Goal: Information Seeking & Learning: Find specific fact

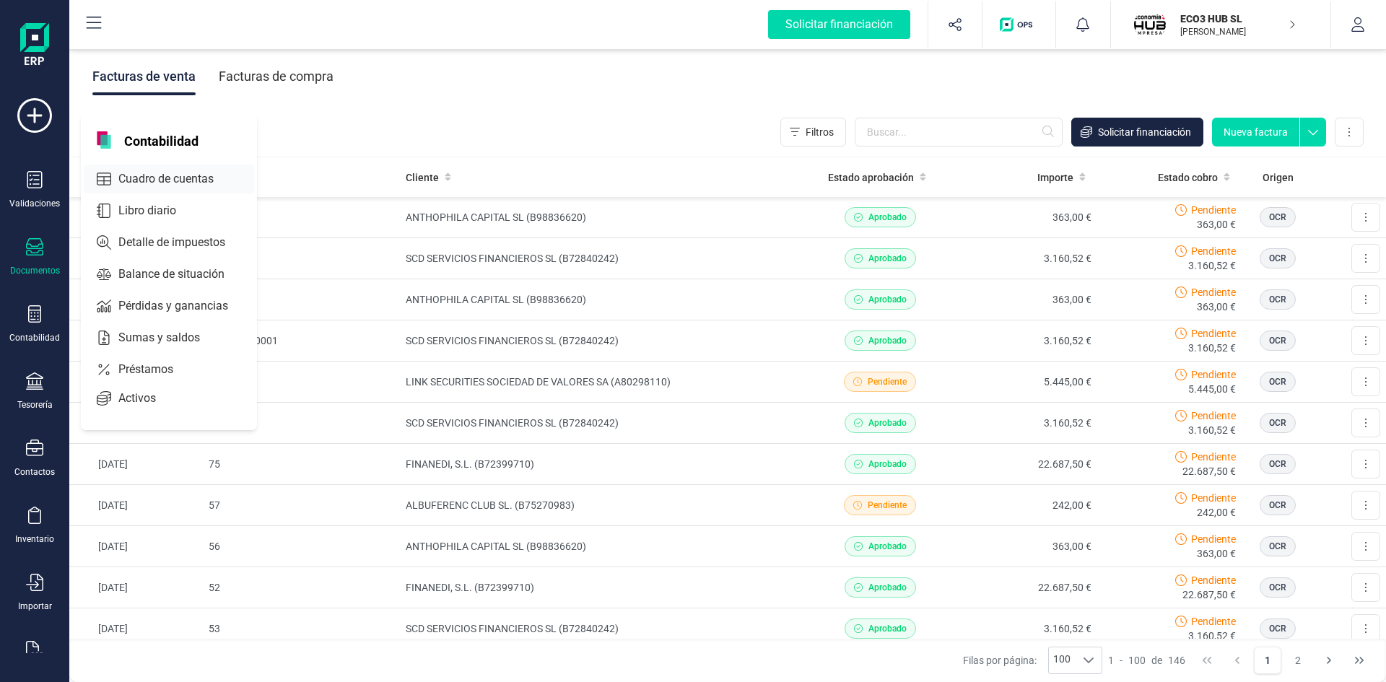
click at [149, 175] on span "Cuadro de cuentas" at bounding box center [176, 178] width 127 height 17
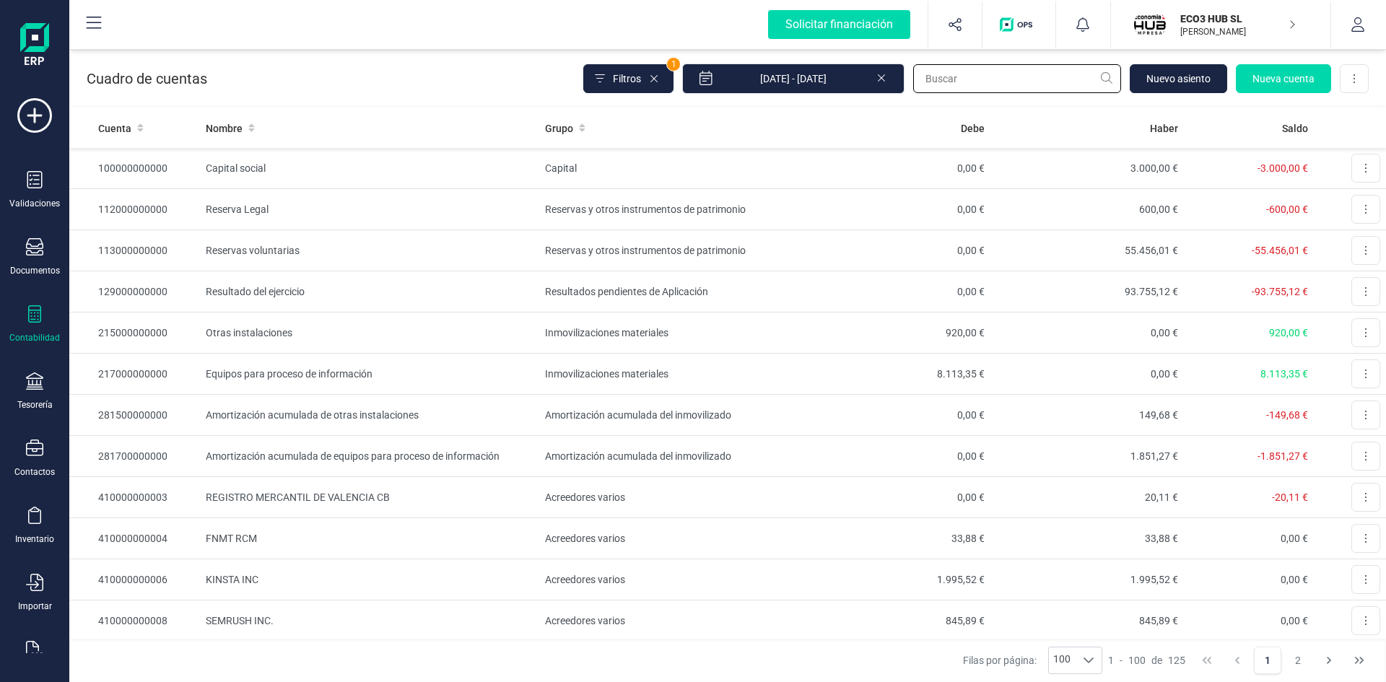
click at [940, 82] on input "text" at bounding box center [1017, 78] width 208 height 29
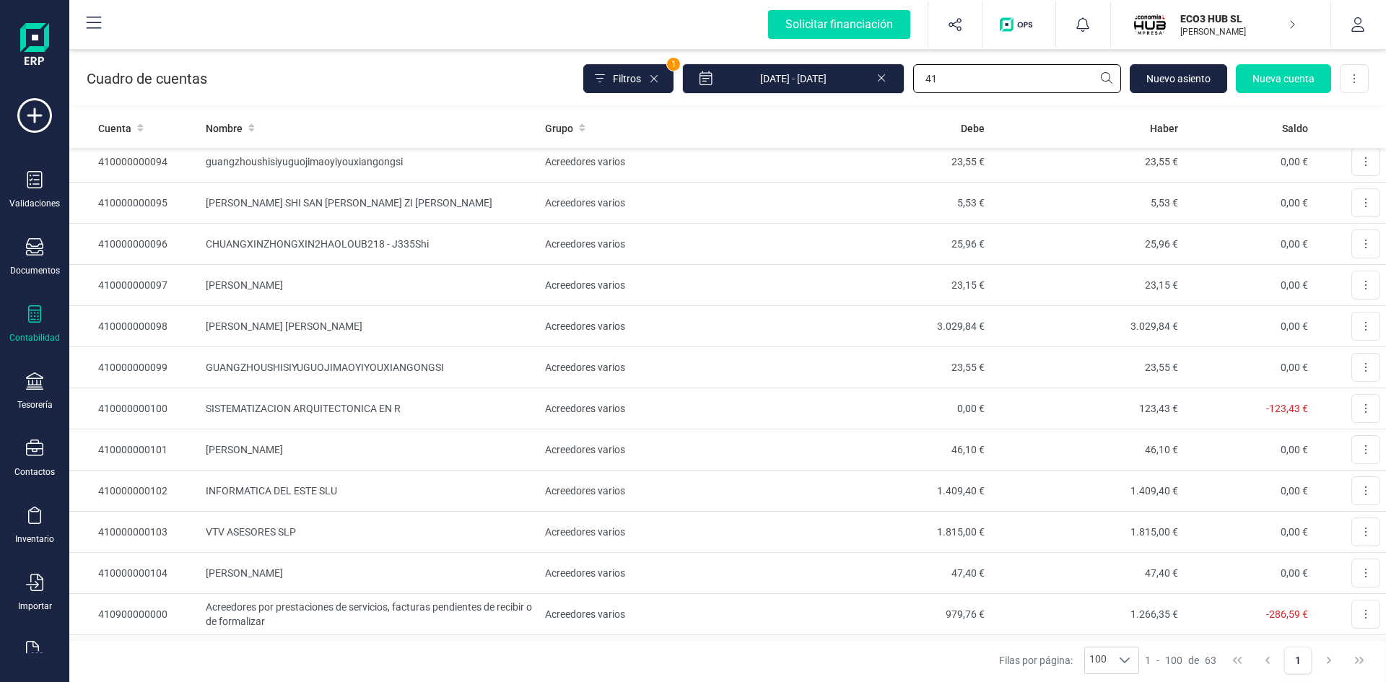
scroll to position [2128, 0]
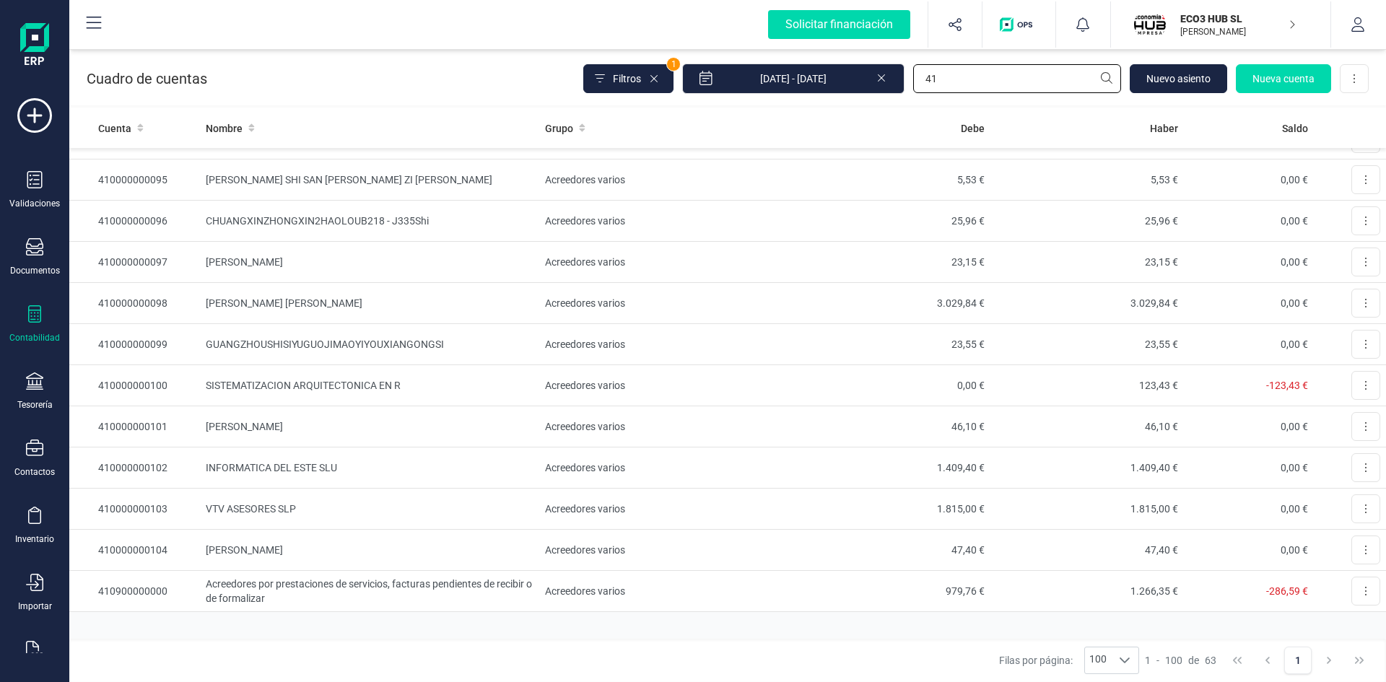
type input "4"
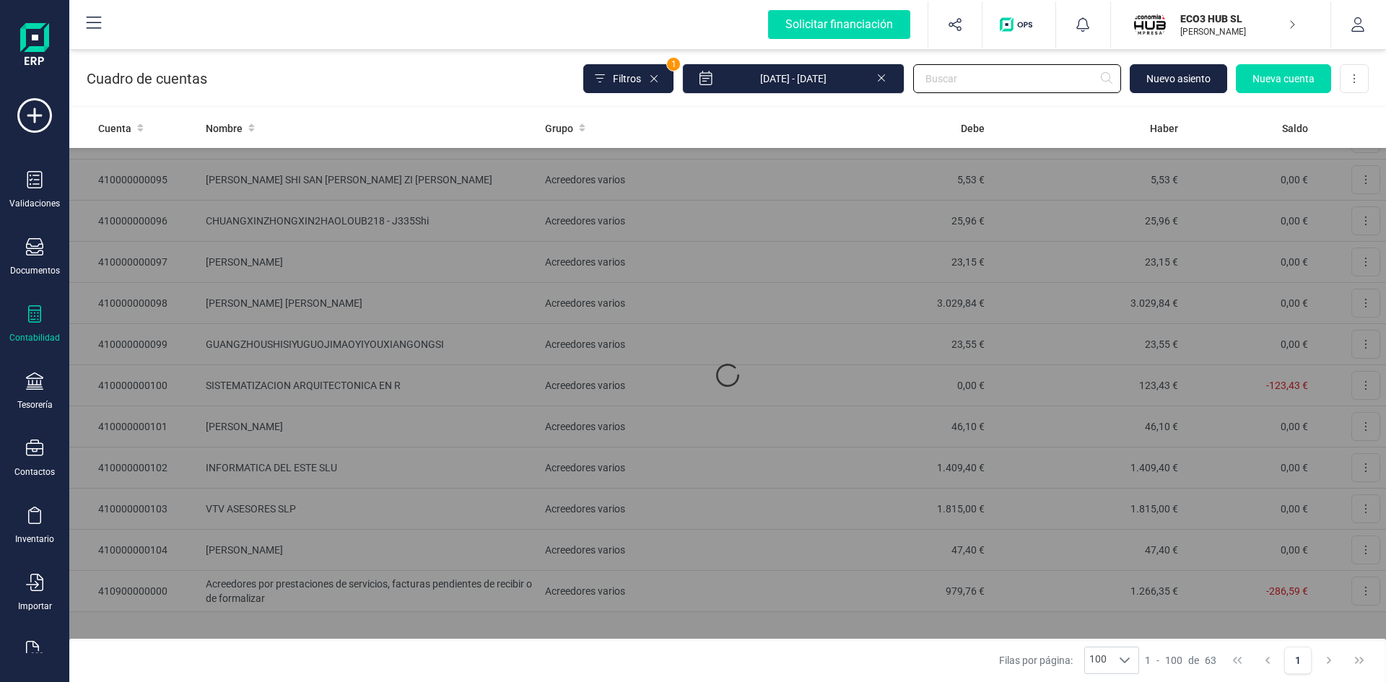
scroll to position [0, 0]
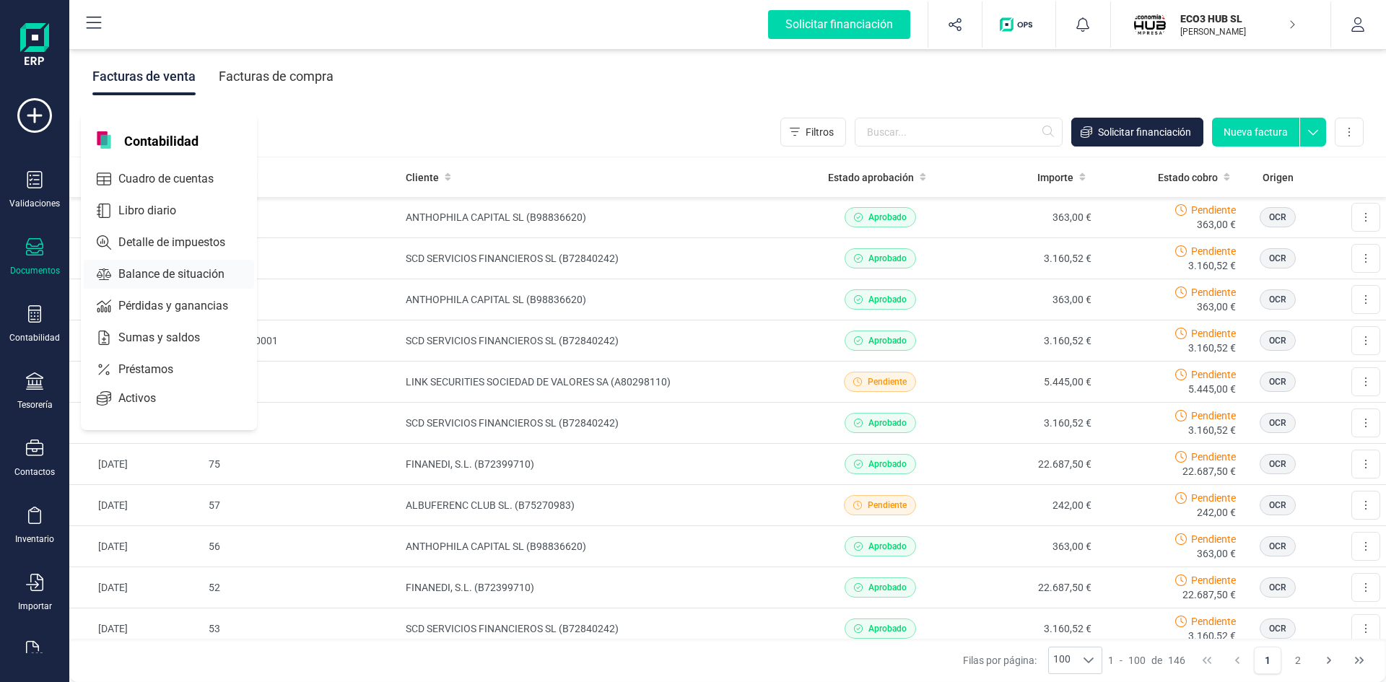
click at [185, 269] on span "Balance de situación" at bounding box center [182, 274] width 138 height 17
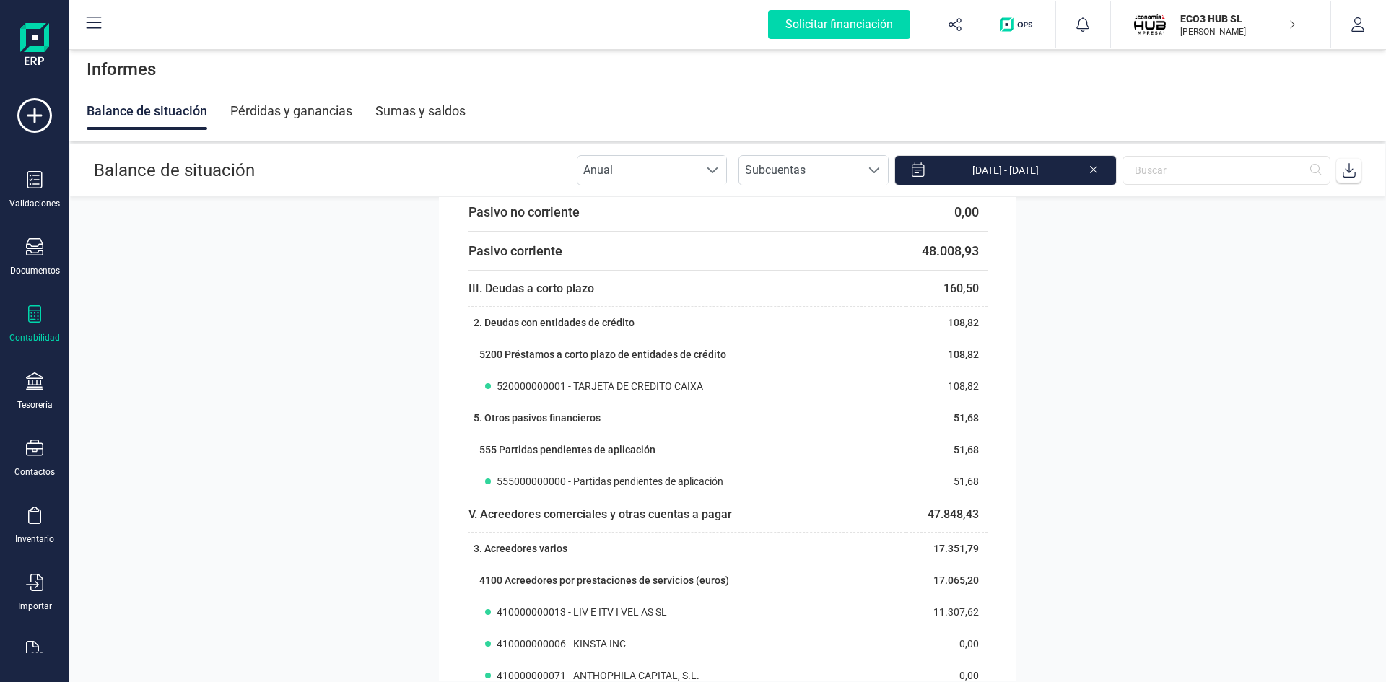
scroll to position [2238, 0]
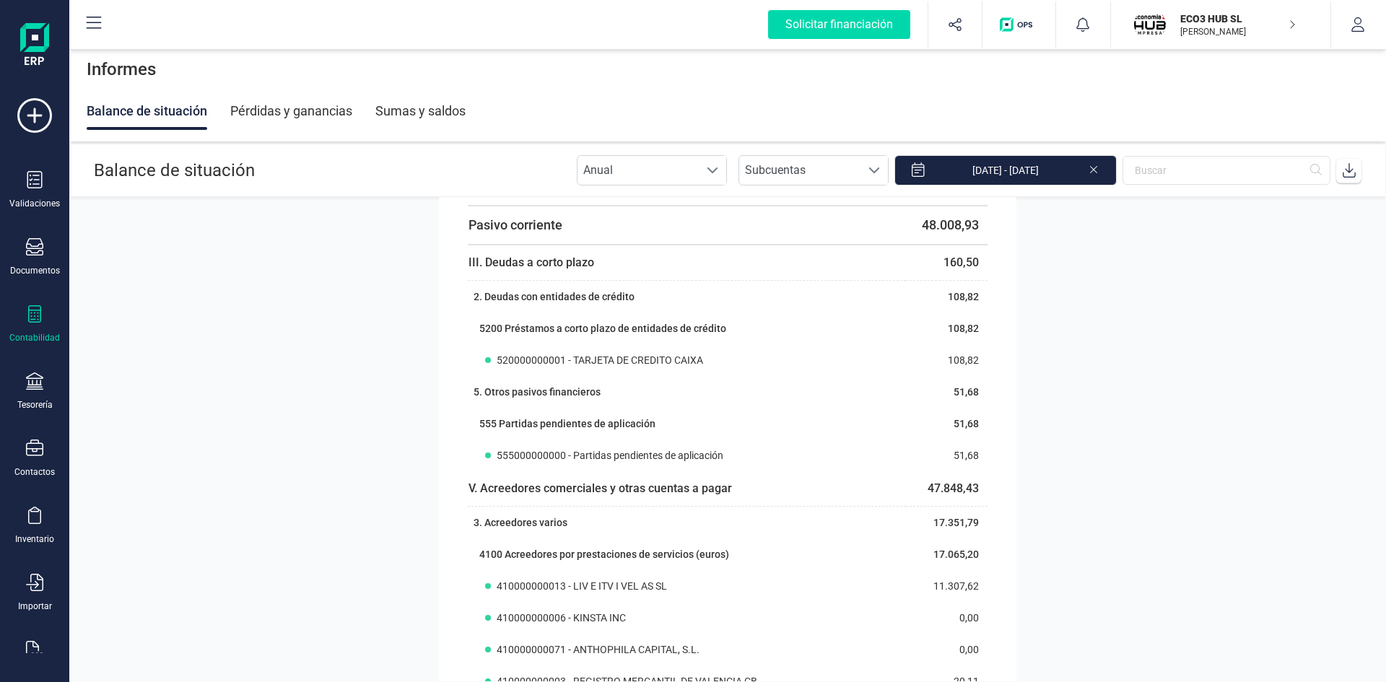
click at [1204, 21] on p "ECO3 HUB SL" at bounding box center [1238, 19] width 116 height 14
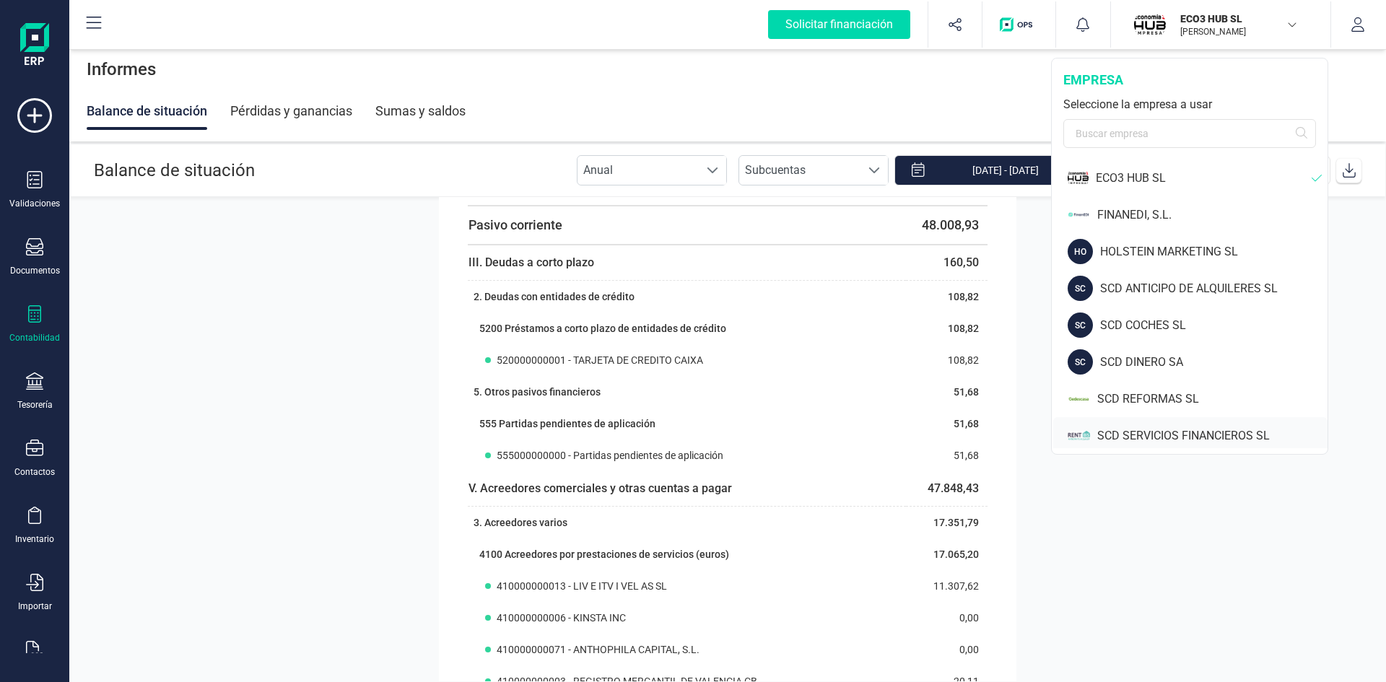
click at [1152, 435] on div "SCD SERVICIOS FINANCIEROS SL" at bounding box center [1212, 435] width 230 height 17
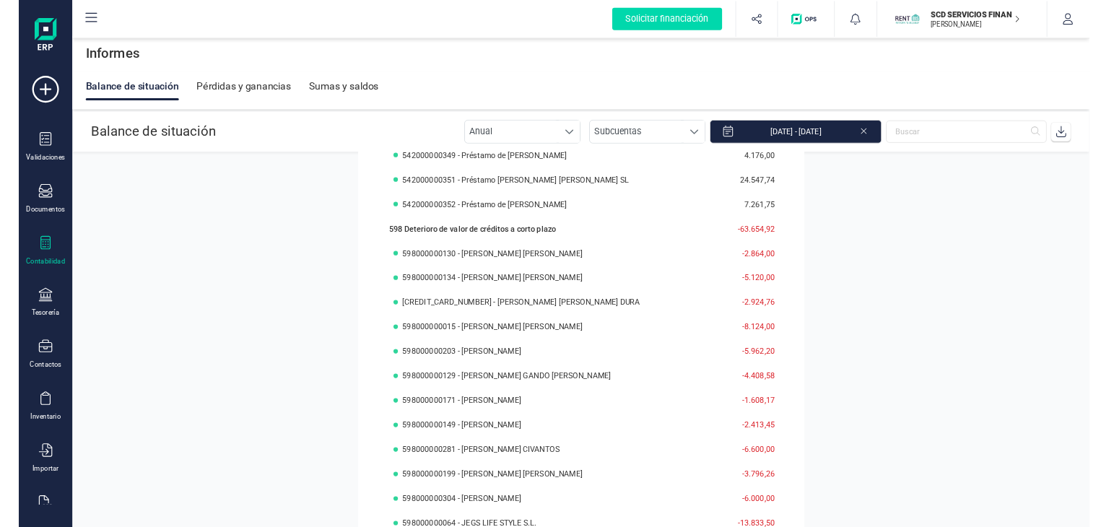
scroll to position [6353, 0]
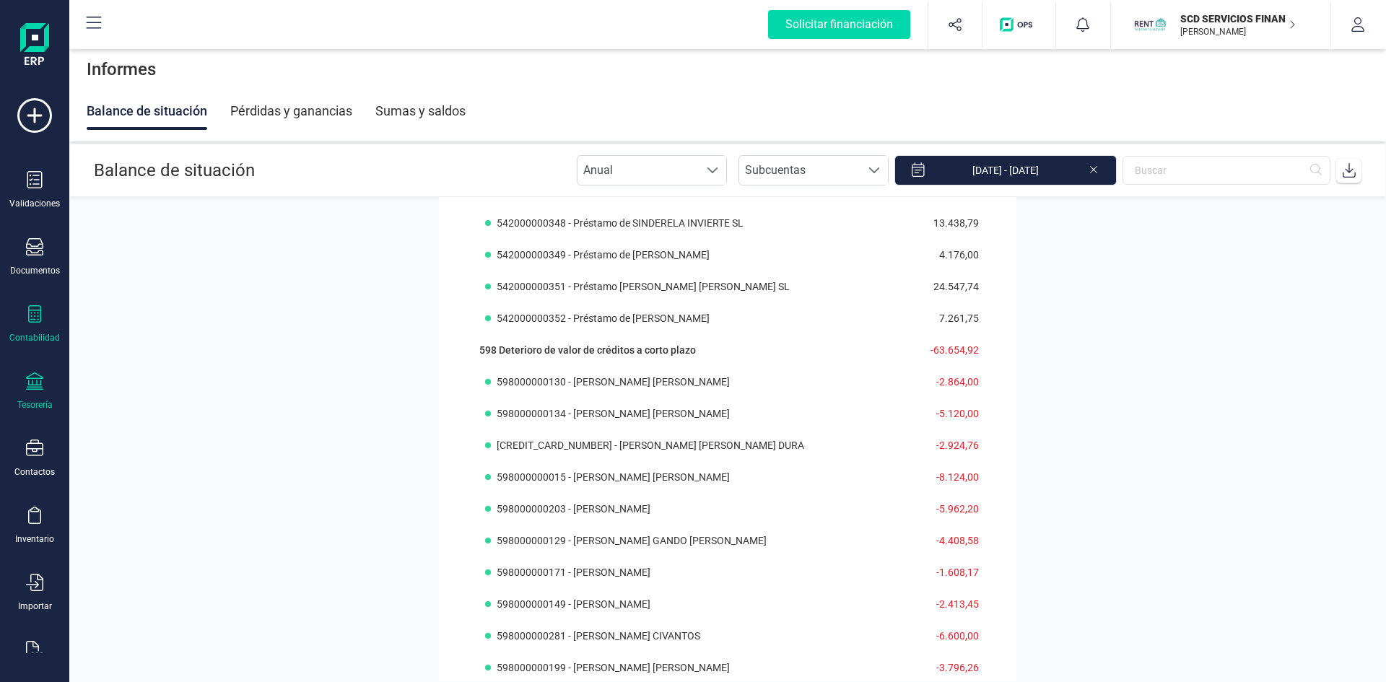
click at [22, 388] on div "Tesorería" at bounding box center [35, 392] width 58 height 38
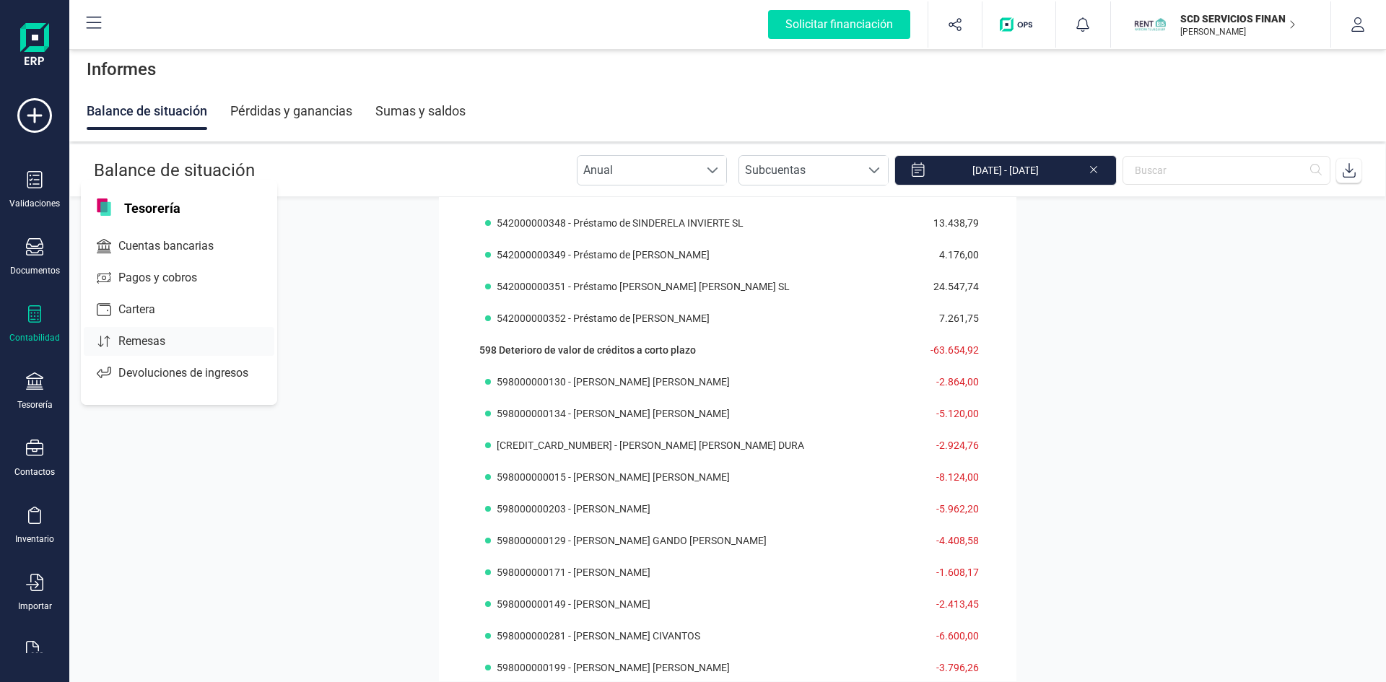
click at [129, 346] on span "Remesas" at bounding box center [152, 341] width 79 height 17
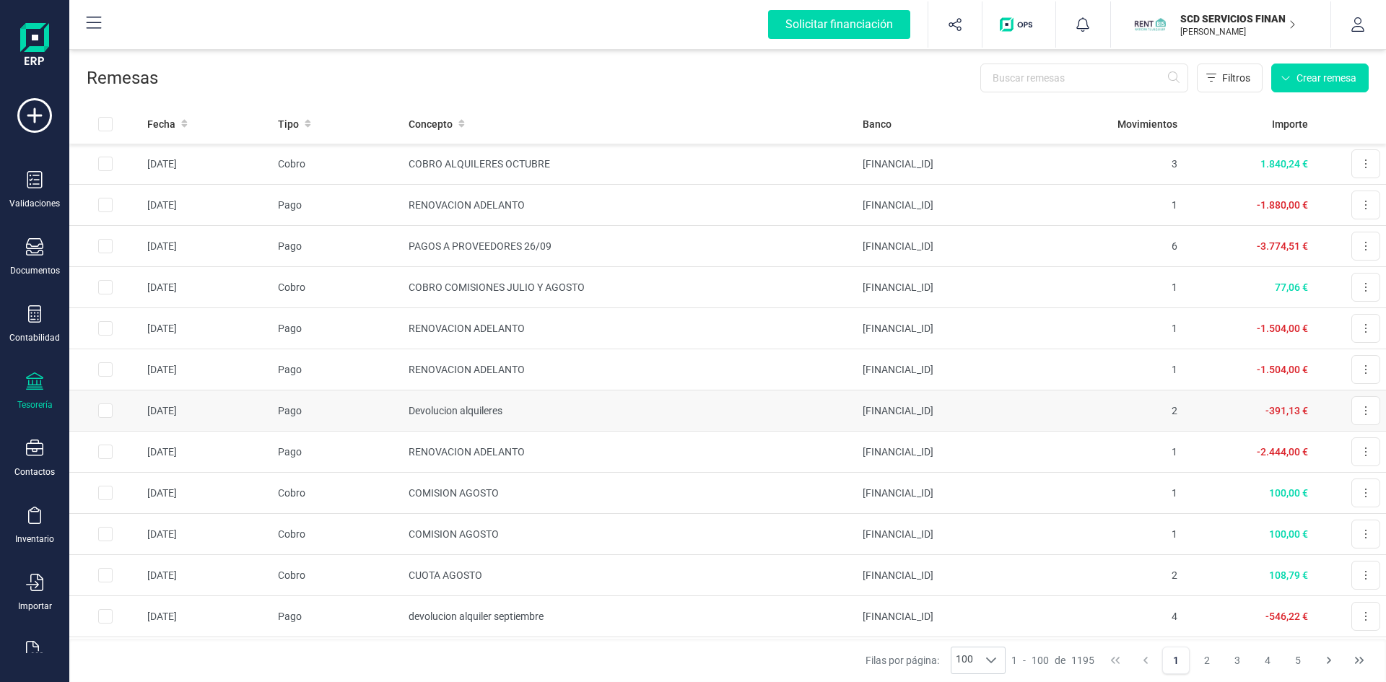
click at [437, 408] on td "Devolucion alquileres" at bounding box center [630, 411] width 454 height 41
click at [448, 365] on td "RENOVACION ADELANTO" at bounding box center [630, 369] width 454 height 41
click at [440, 617] on td "devolucion alquiler septiembre" at bounding box center [630, 616] width 454 height 41
click at [453, 445] on td "RENOVACION ADELANTO" at bounding box center [630, 452] width 454 height 41
click at [412, 205] on td "RENOVACION ADELANTO" at bounding box center [630, 205] width 454 height 41
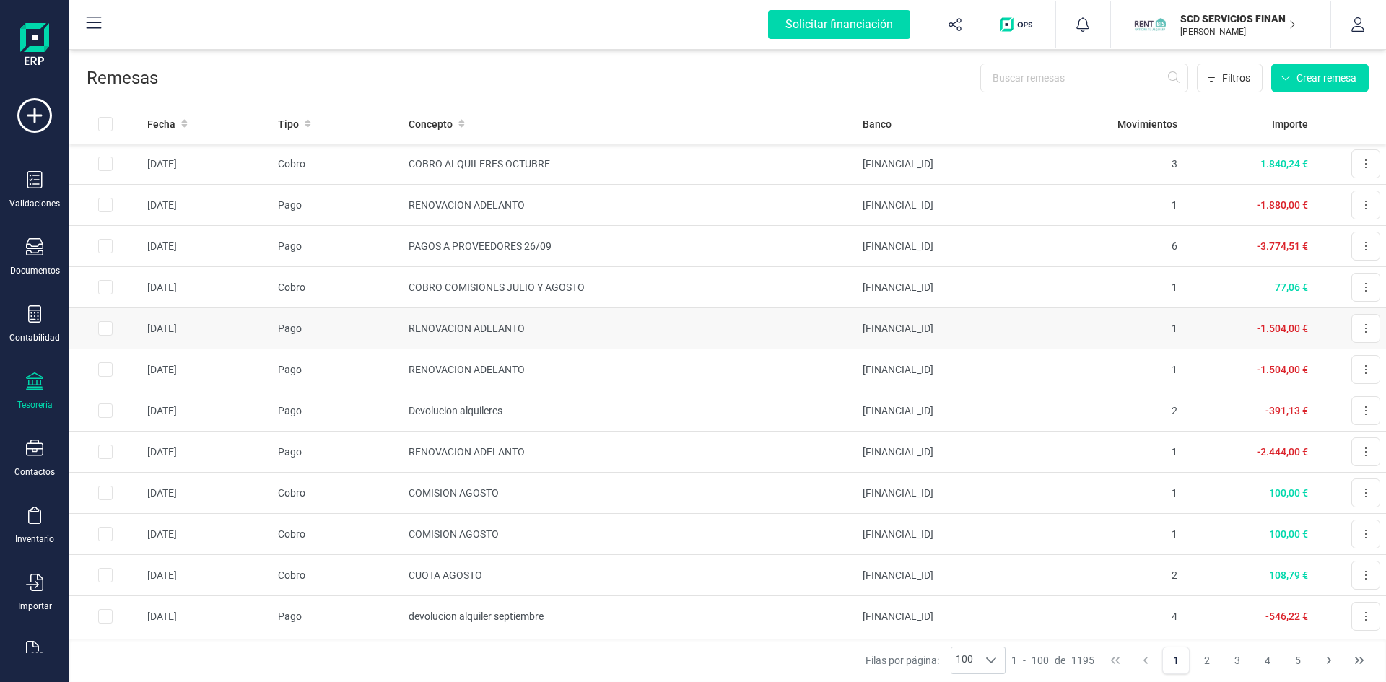
click at [471, 326] on td "RENOVACION ADELANTO" at bounding box center [630, 328] width 454 height 41
click at [475, 411] on td "Devolucion alquileres" at bounding box center [630, 411] width 454 height 41
click at [1045, 82] on input "text" at bounding box center [1084, 78] width 208 height 29
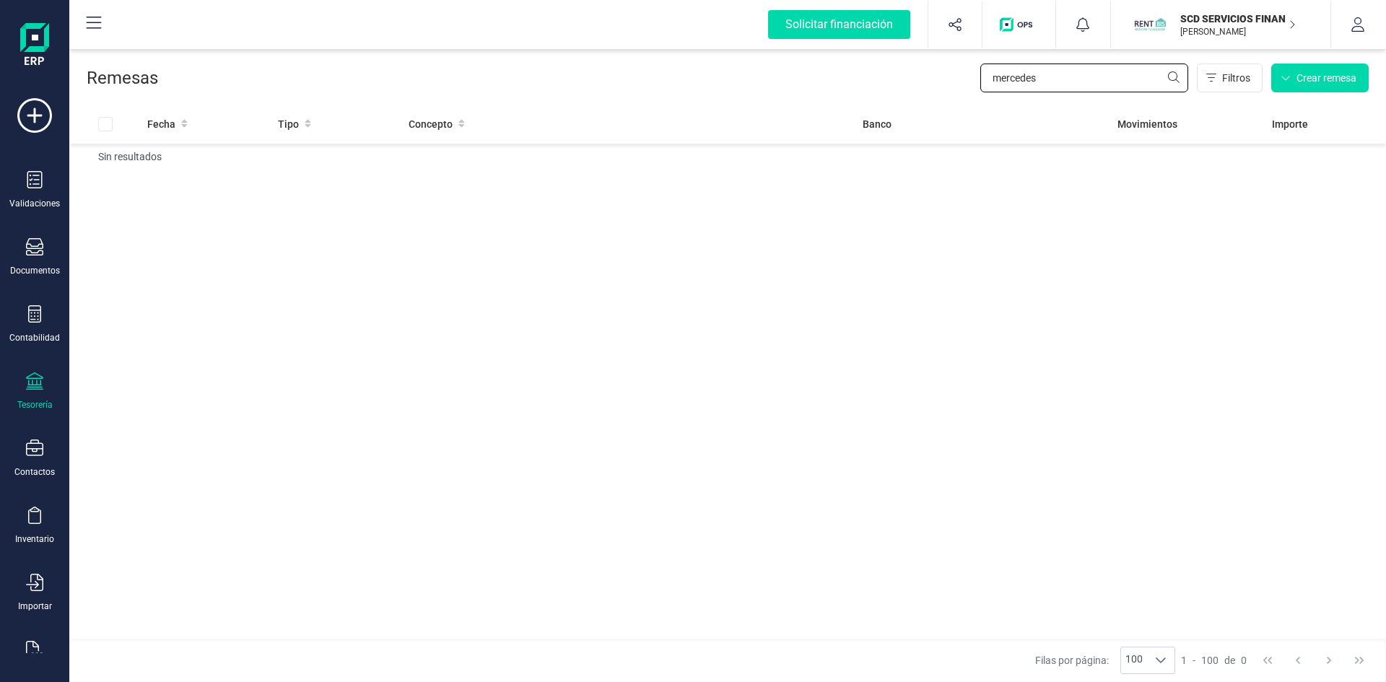
type input "mercedes"
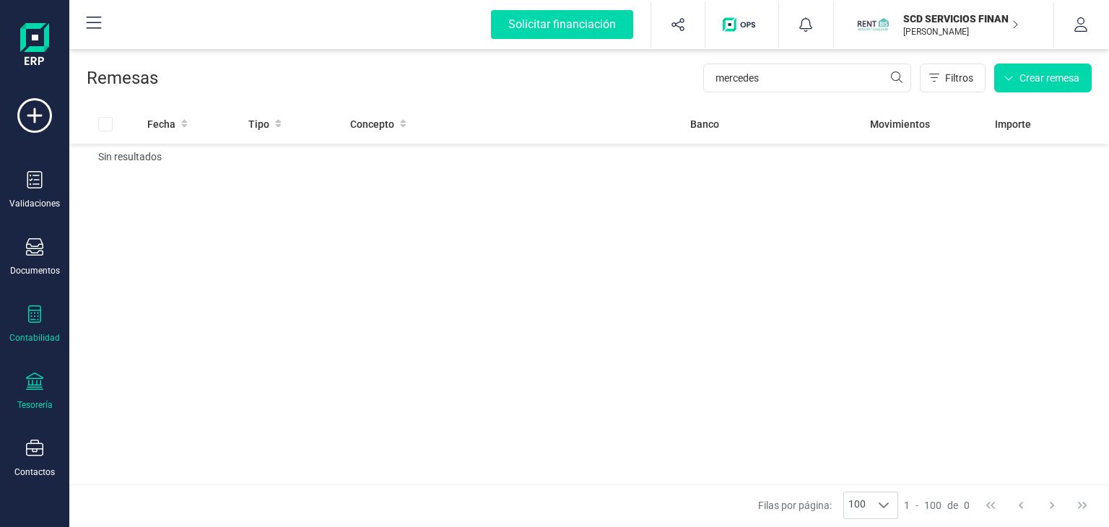
click at [34, 317] on icon at bounding box center [34, 313] width 17 height 17
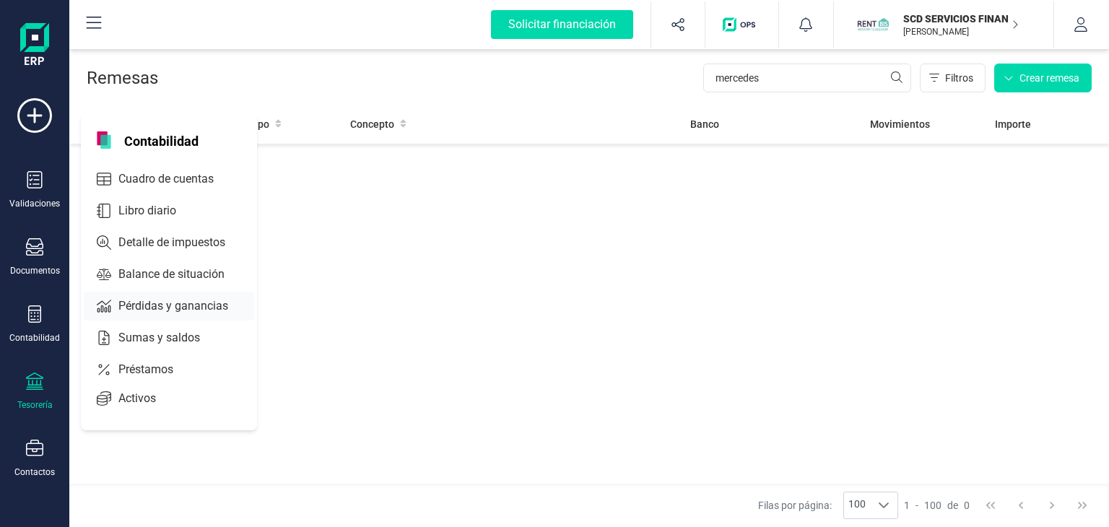
click at [183, 300] on span "Pérdidas y ganancias" at bounding box center [183, 305] width 141 height 17
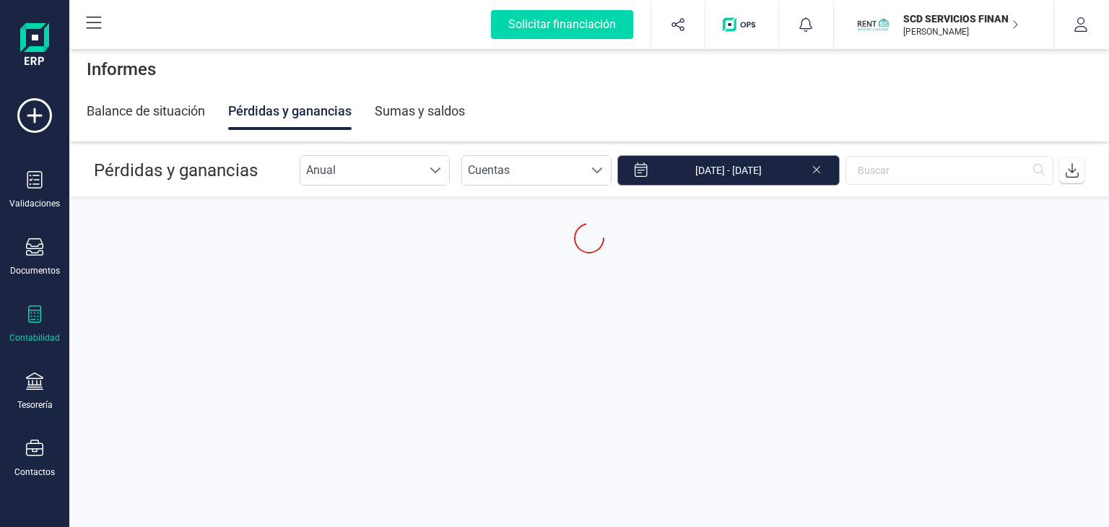
click at [747, 168] on input "[DATE] - [DATE]" at bounding box center [728, 170] width 222 height 30
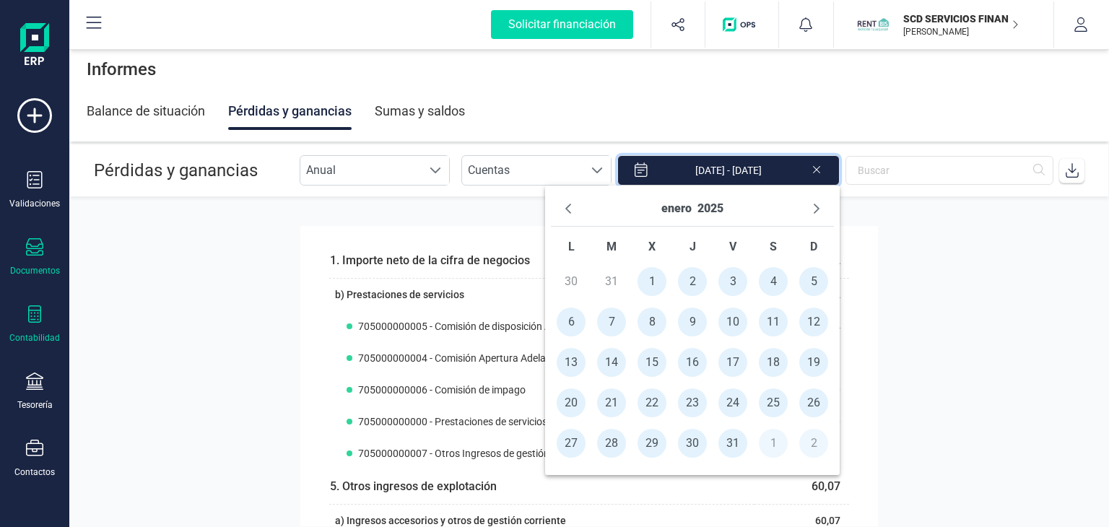
click at [40, 248] on icon at bounding box center [34, 246] width 17 height 17
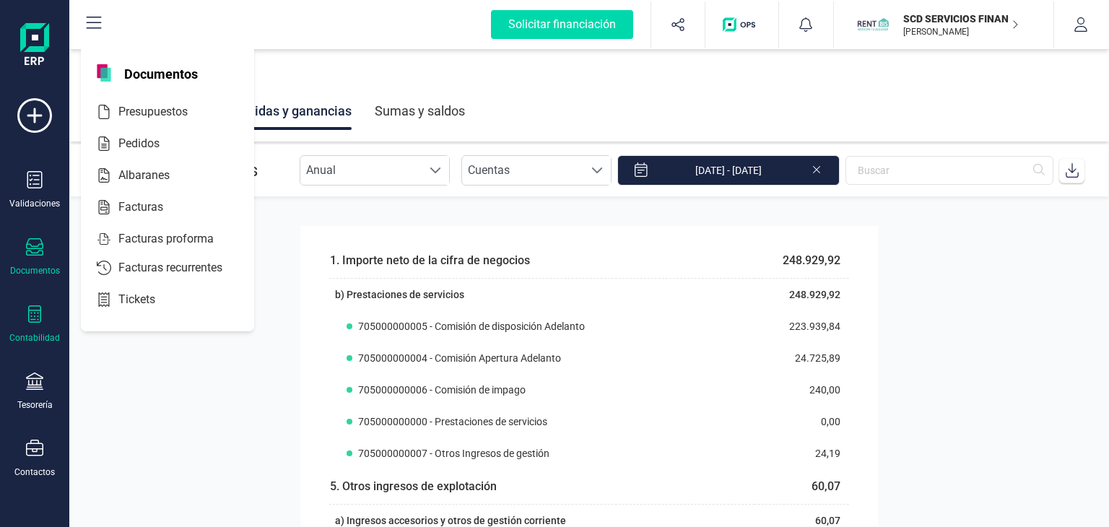
click at [22, 251] on div "Documentos" at bounding box center [35, 257] width 58 height 38
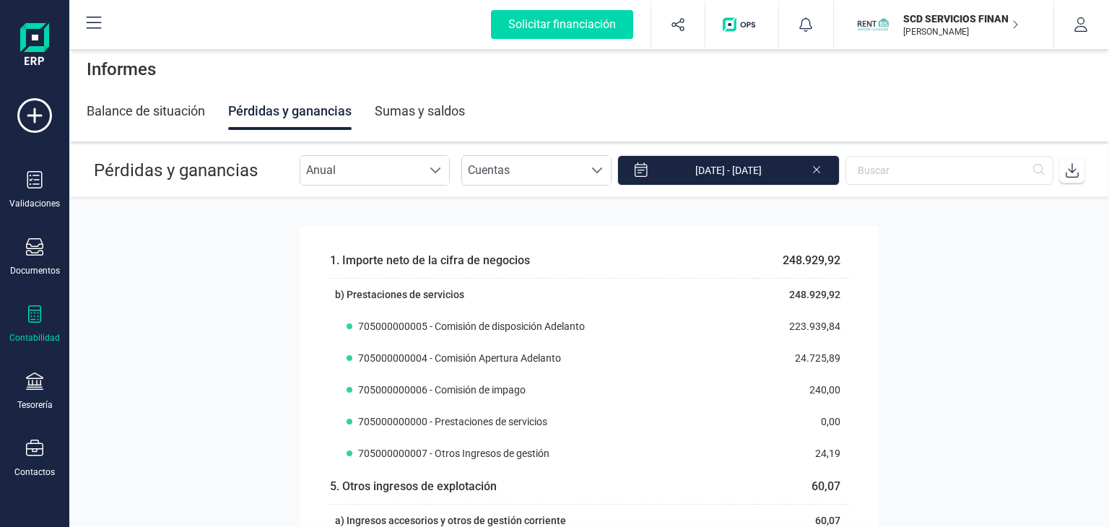
click at [44, 315] on div "Contabilidad" at bounding box center [35, 324] width 58 height 38
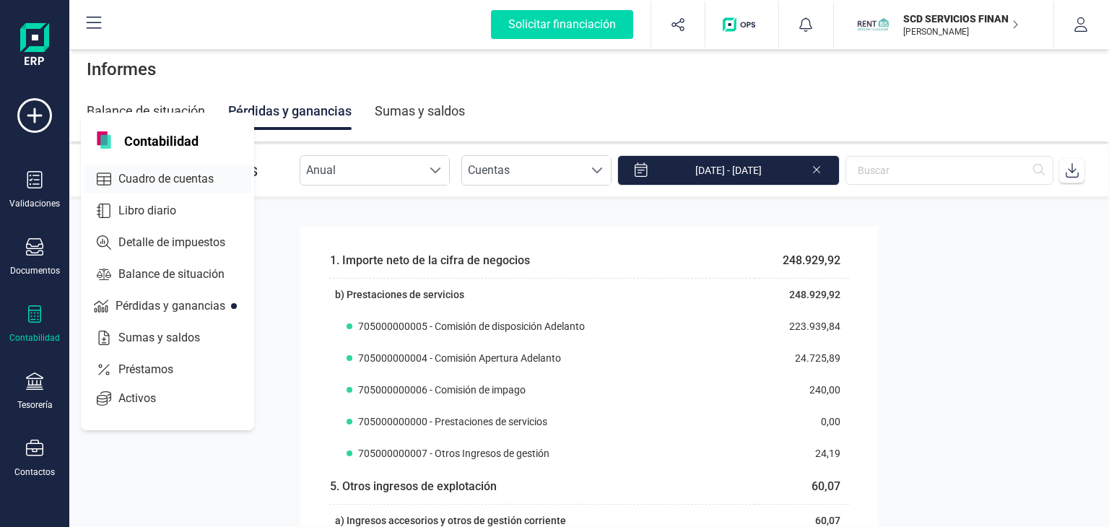
click at [170, 174] on span "Cuadro de cuentas" at bounding box center [176, 178] width 127 height 17
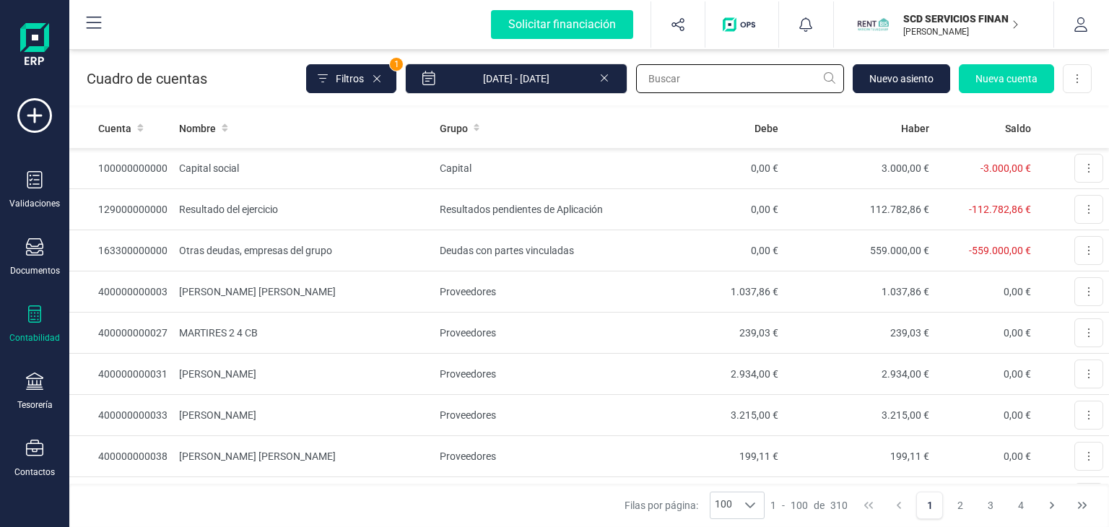
click at [729, 80] on input "text" at bounding box center [740, 78] width 208 height 29
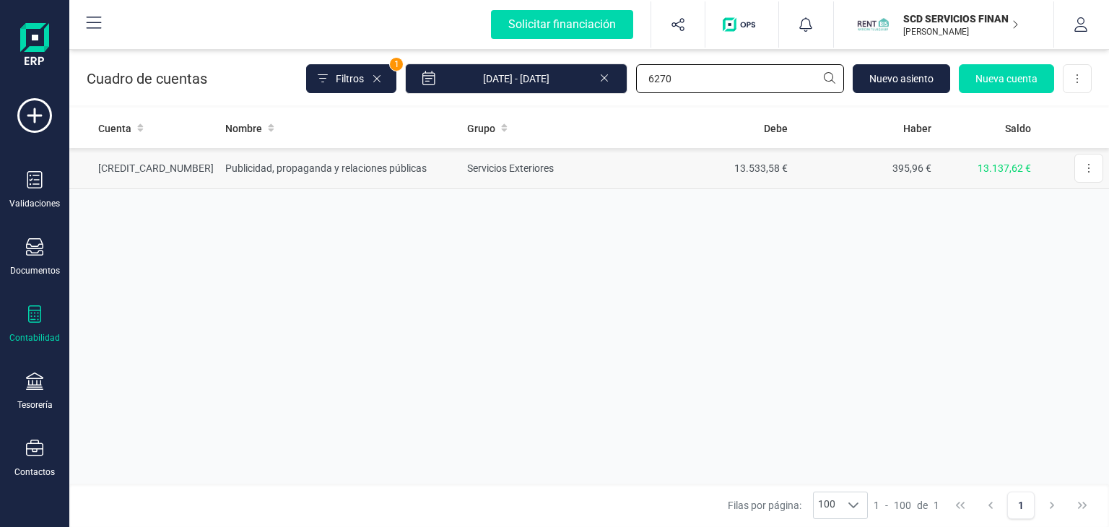
type input "6270"
click at [318, 168] on td "Publicidad, propaganda y relaciones públicas" at bounding box center [340, 168] width 242 height 41
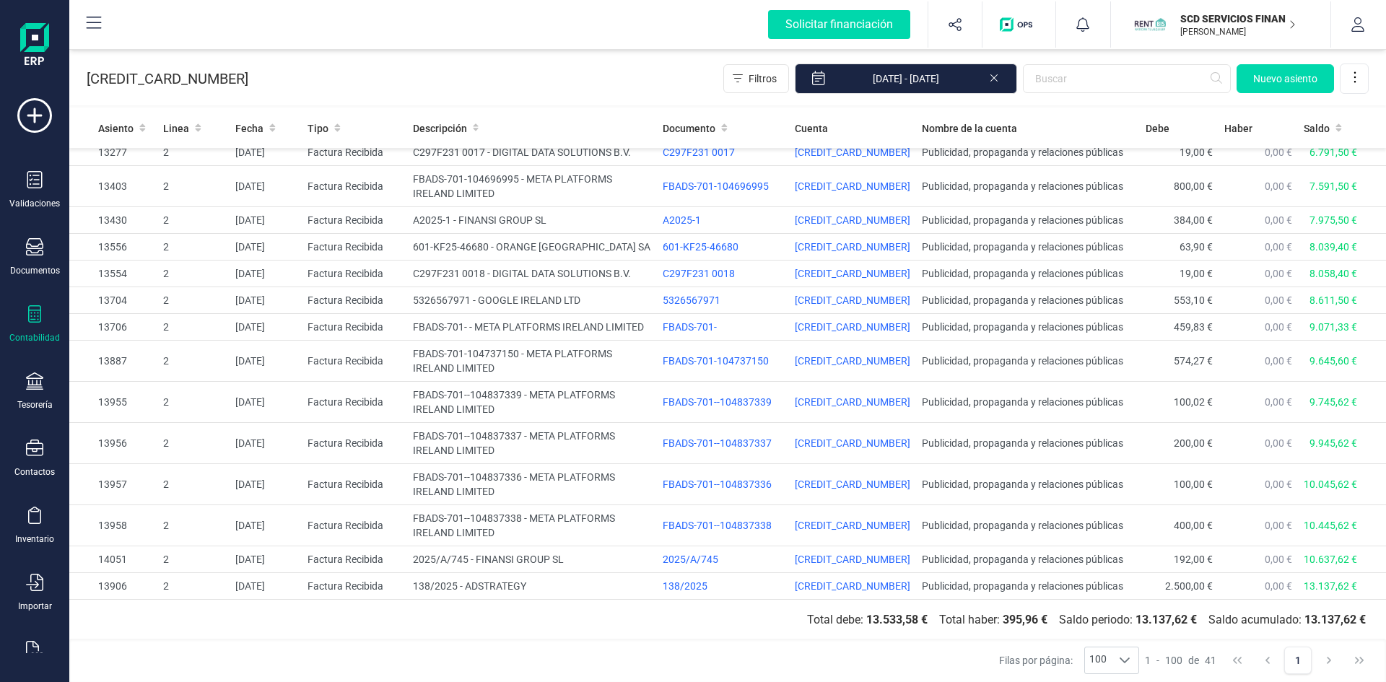
scroll to position [874, 0]
